Goal: Transaction & Acquisition: Purchase product/service

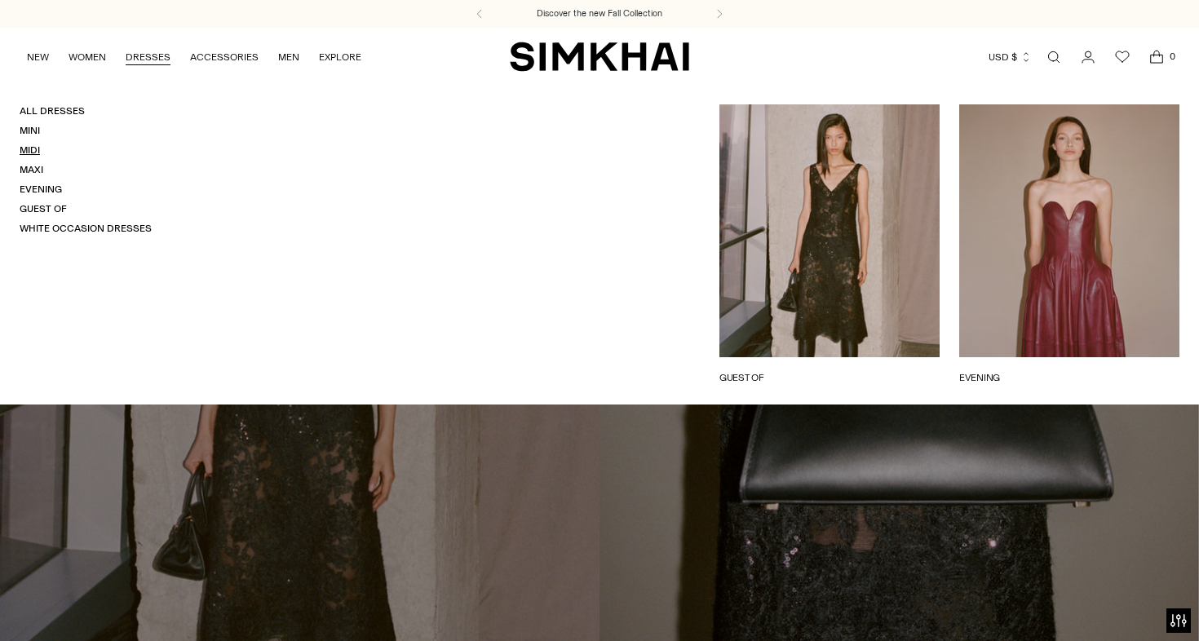
click at [25, 155] on link "Midi" at bounding box center [30, 149] width 20 height 11
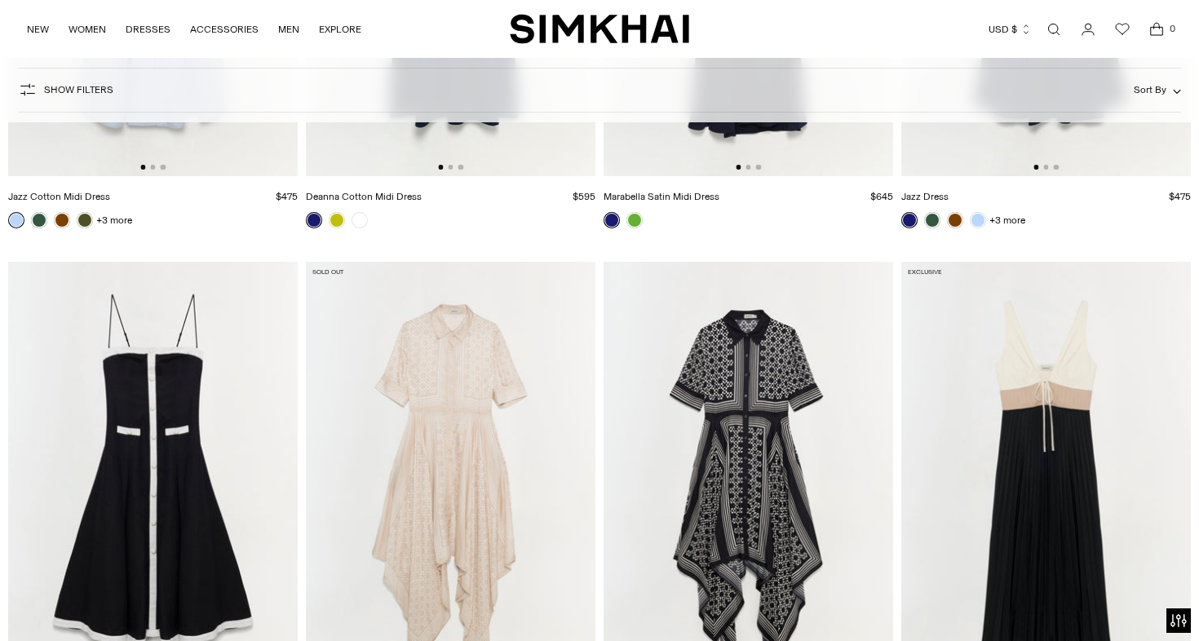
scroll to position [8867, 0]
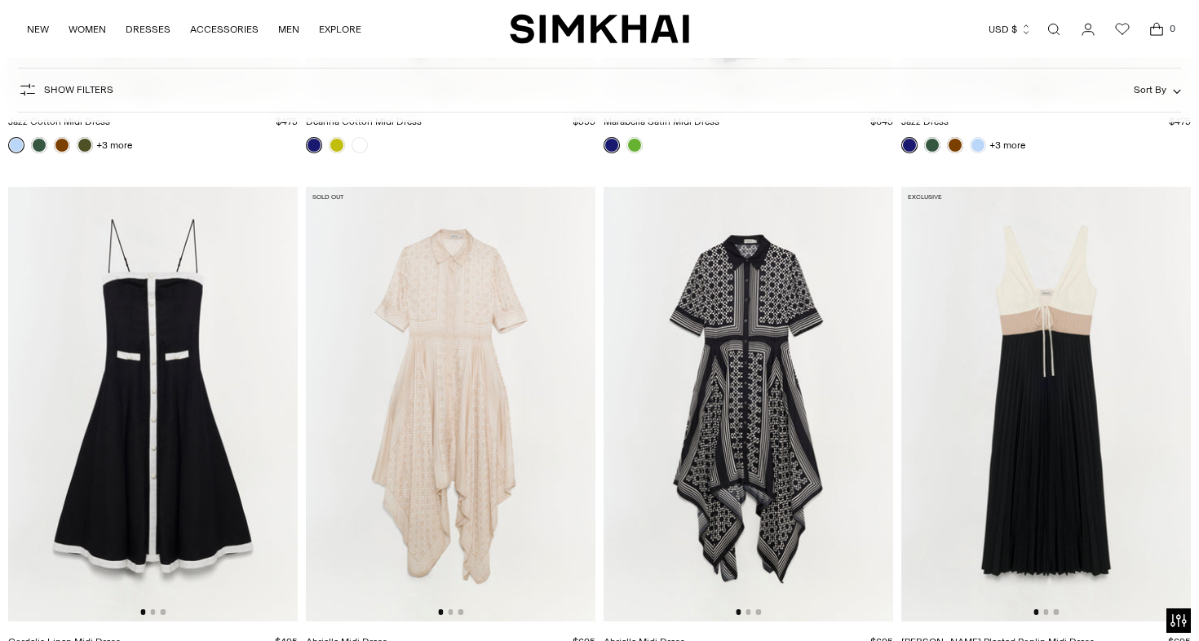
click at [735, 389] on img at bounding box center [749, 404] width 290 height 435
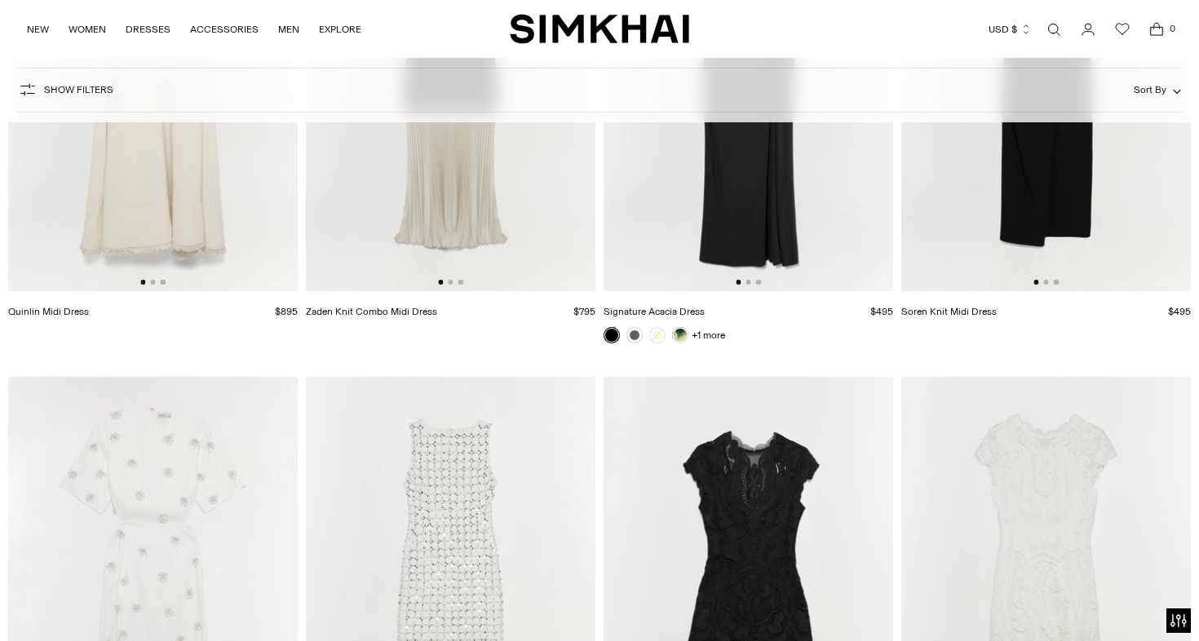
scroll to position [6067, 0]
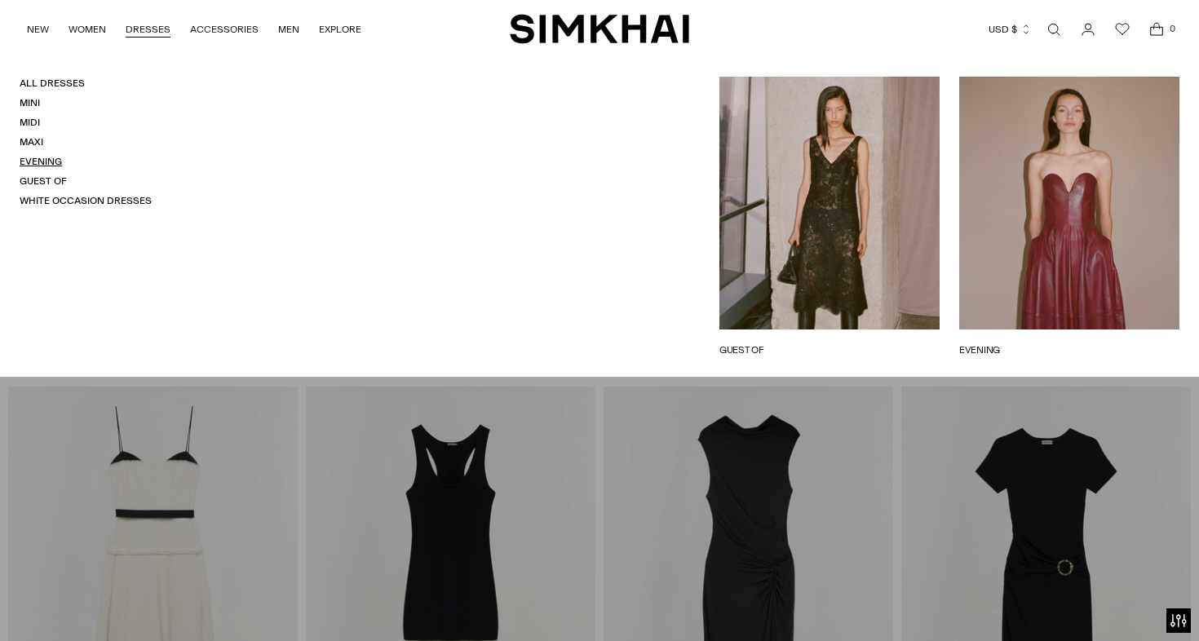
click at [24, 159] on link "Evening" at bounding box center [41, 161] width 42 height 11
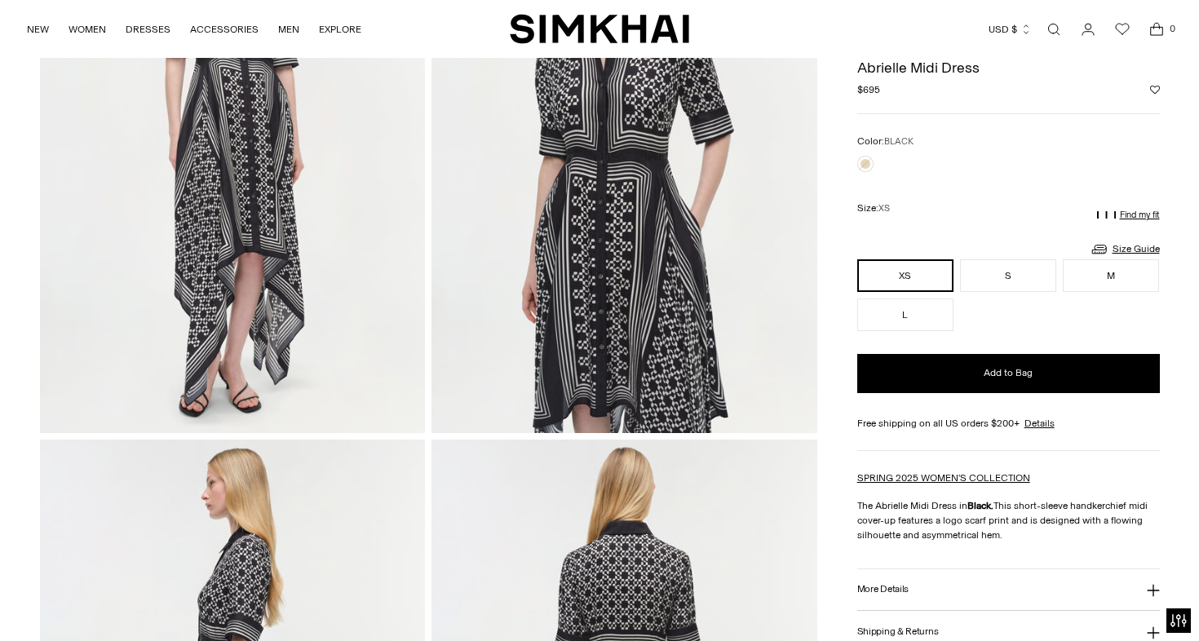
scroll to position [269, 0]
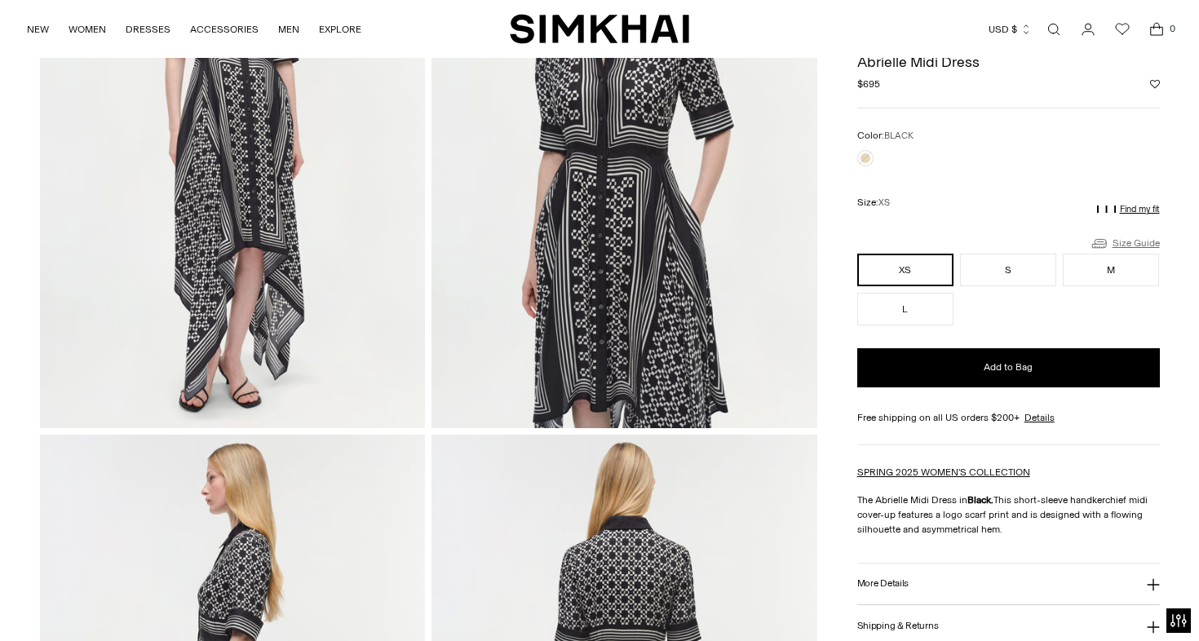
click at [1141, 245] on link "Size Guide" at bounding box center [1125, 243] width 70 height 20
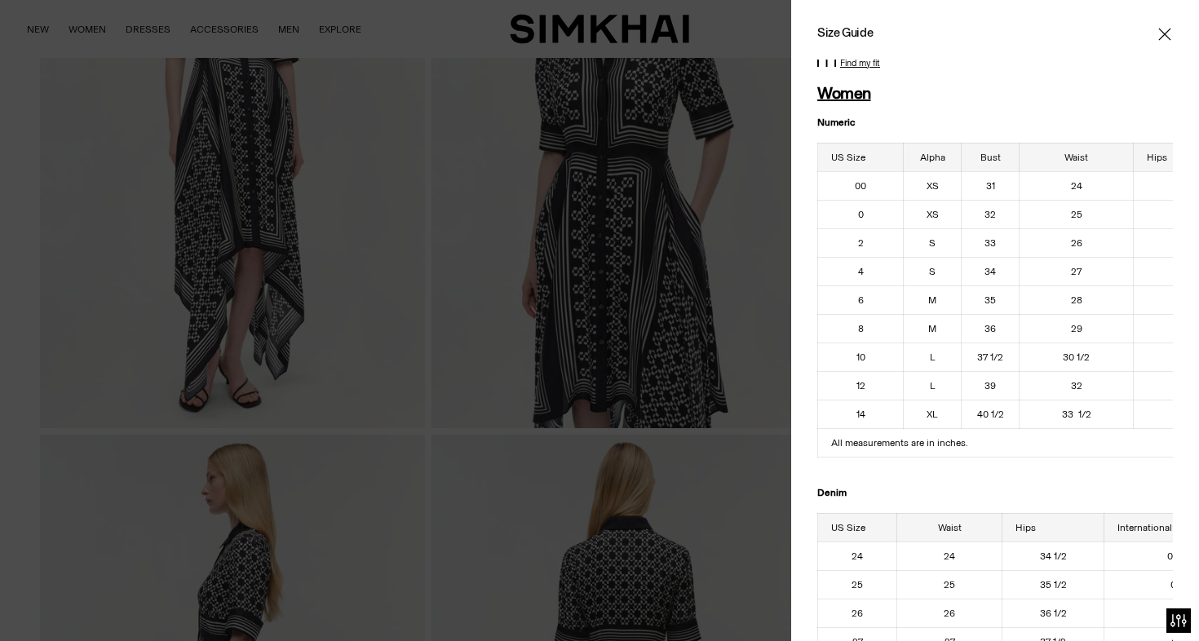
click at [1168, 29] on icon "Close" at bounding box center [1165, 34] width 13 height 16
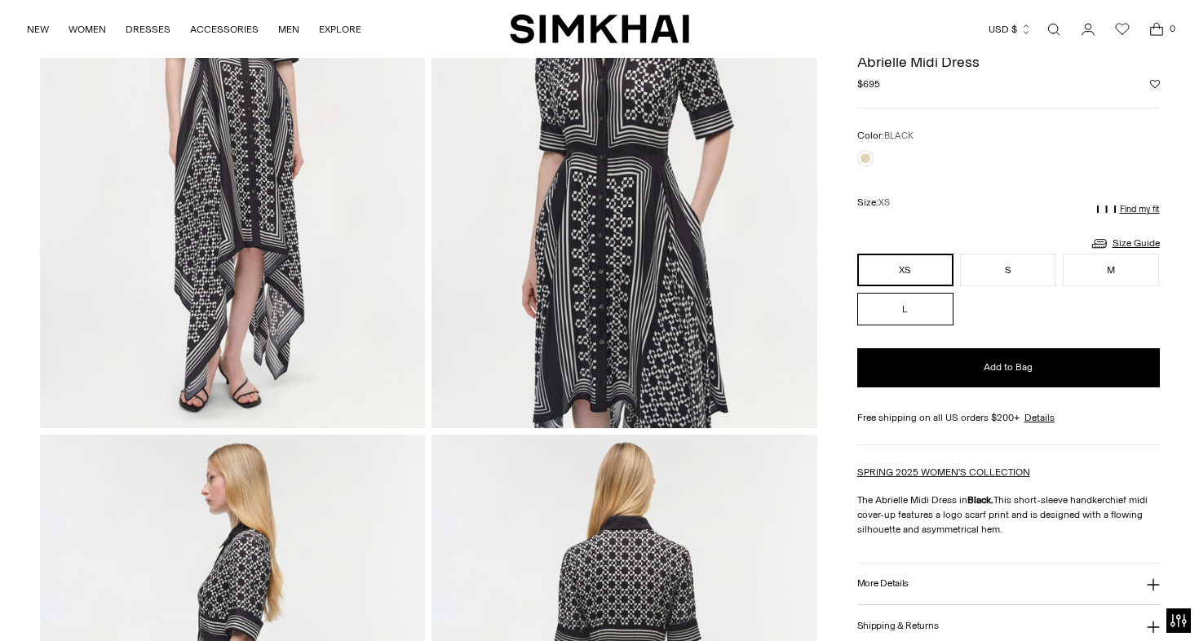
click at [907, 313] on button "L" at bounding box center [906, 309] width 96 height 33
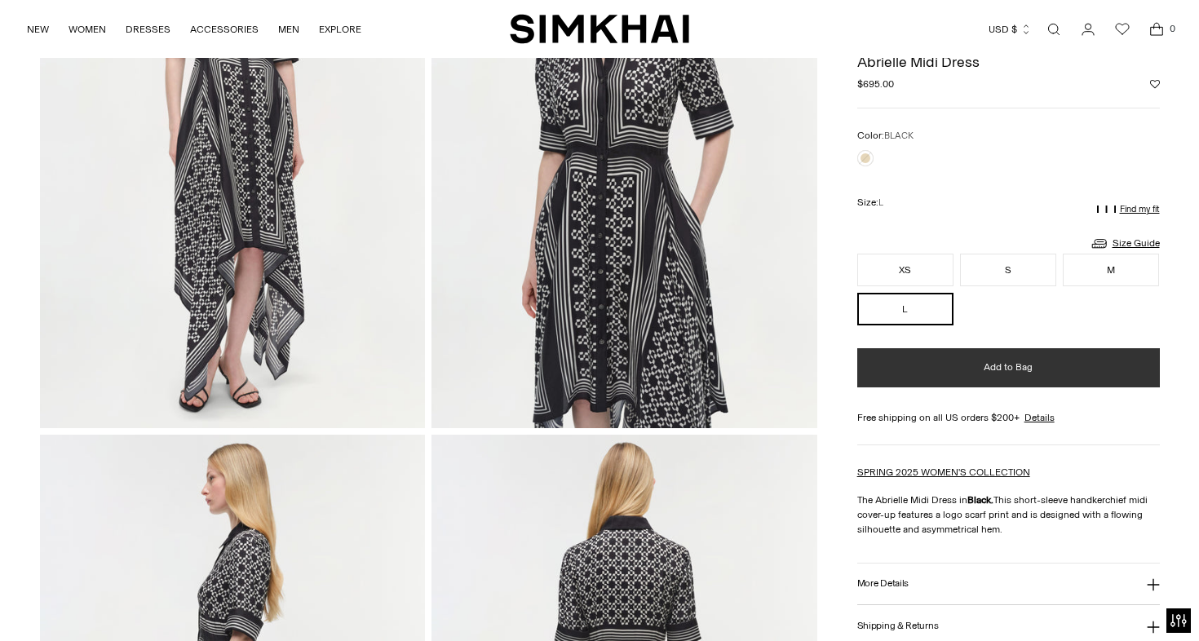
click at [935, 378] on button "Add to Bag" at bounding box center [1009, 367] width 303 height 39
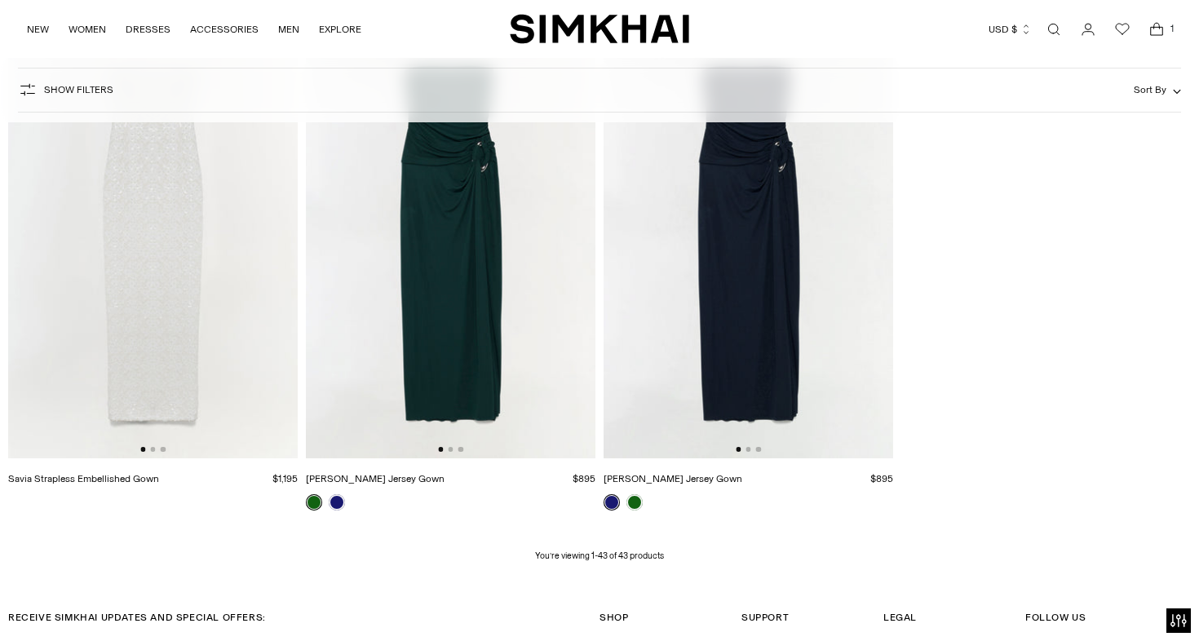
scroll to position [5387, 0]
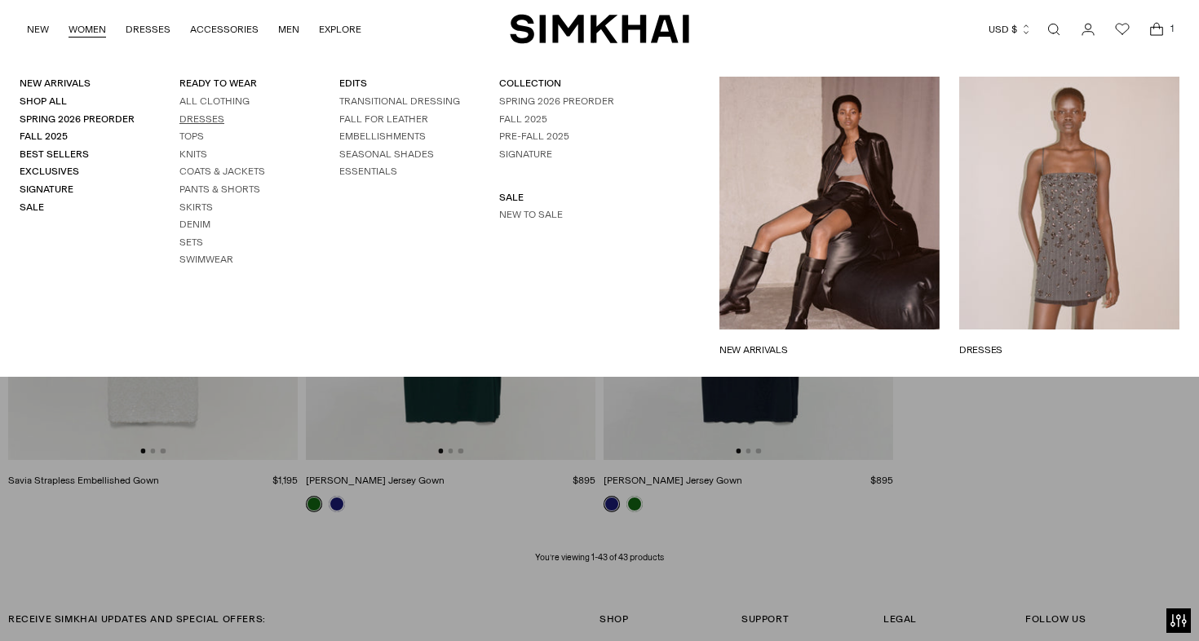
click at [213, 121] on link "Dresses" at bounding box center [202, 118] width 45 height 11
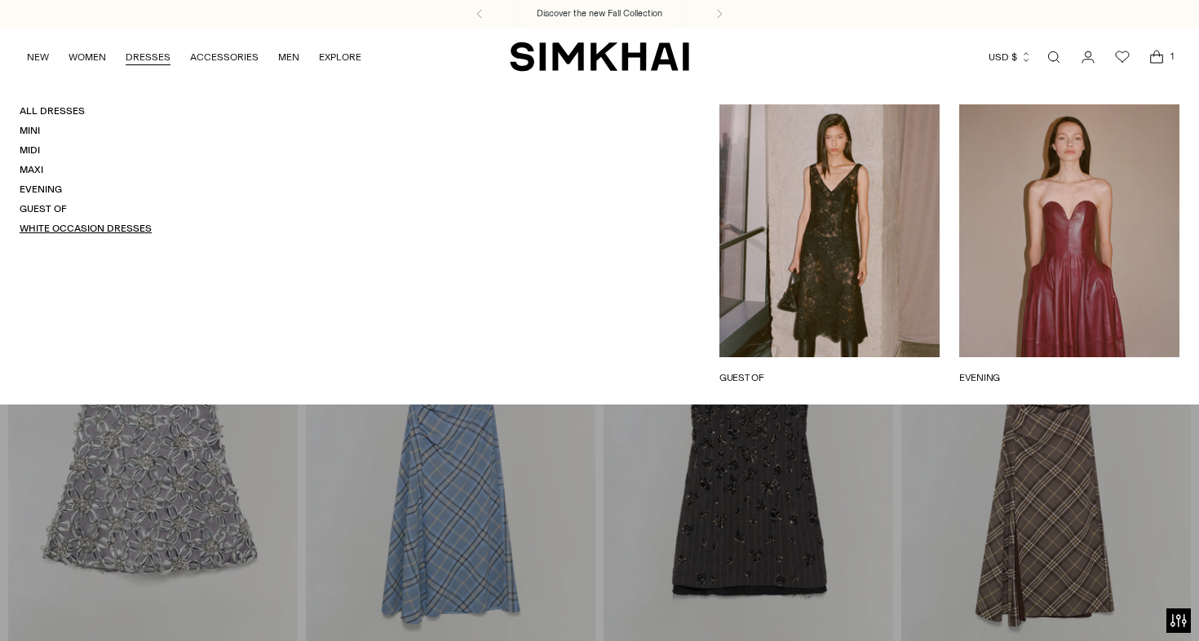
click at [38, 227] on link "White Occasion Dresses" at bounding box center [86, 228] width 132 height 11
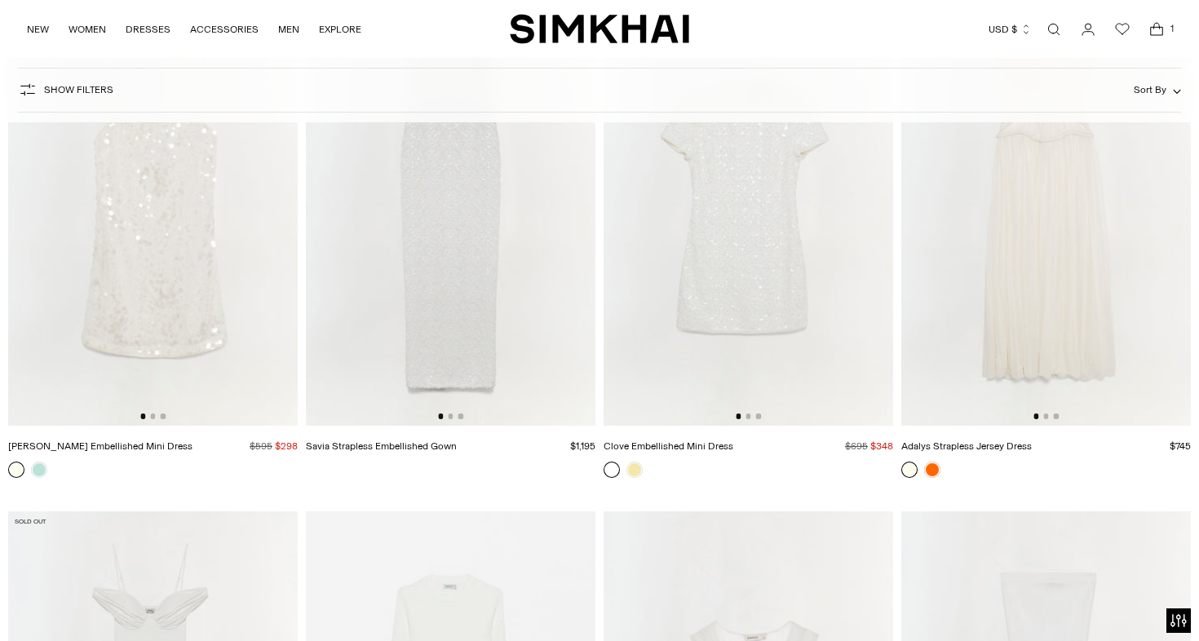
scroll to position [4615, 0]
